Goal: Information Seeking & Learning: Check status

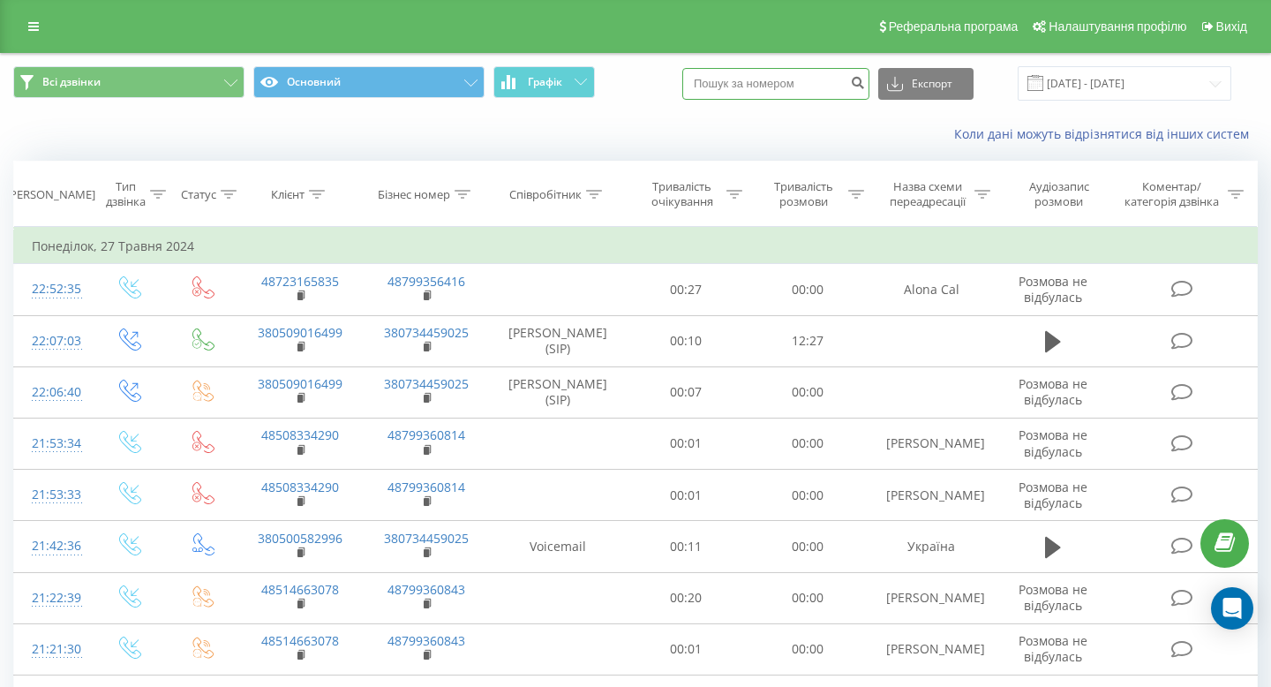
click at [783, 80] on input at bounding box center [775, 84] width 187 height 32
paste input "420774146774"
type input "420774146774"
